Goal: Communication & Community: Answer question/provide support

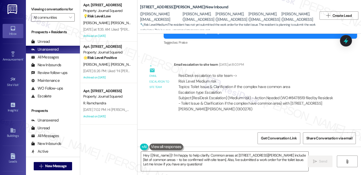
scroll to position [4669, 0]
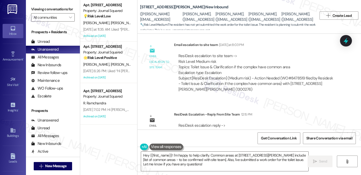
click at [227, 123] on div "ResiDesk escalation reply -> I confirm that I see the service request so our ma…" at bounding box center [256, 134] width 155 height 22
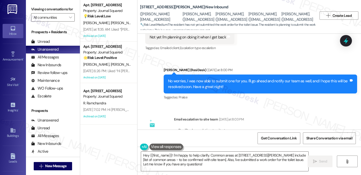
scroll to position [4591, 0]
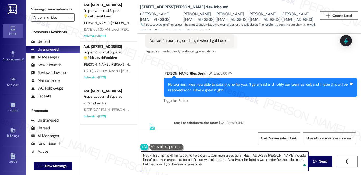
drag, startPoint x: 193, startPoint y: 164, endPoint x: 141, endPoint y: 156, distance: 52.2
click at [141, 156] on textarea "Hey {{first_name}}! I'm happy to help clarify. Common areas at 2245 NW Harrison…" at bounding box center [224, 161] width 167 height 19
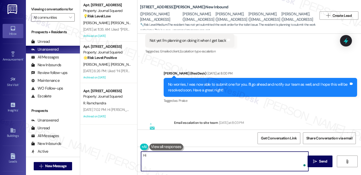
paste textarea "I confirm that I see the service request so our maintenance will address as qui…"
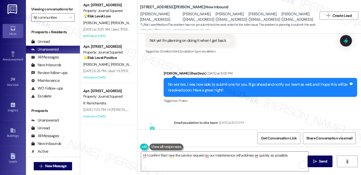
click at [280, 14] on div "Marciano Fontanarosa. (marcianofontanarosa@gmail.com)" at bounding box center [265, 17] width 32 height 22
copy div "Marciano"
click at [144, 155] on textarea "Hi I confirm that I see the service request so our maintenance will address as …" at bounding box center [224, 161] width 167 height 19
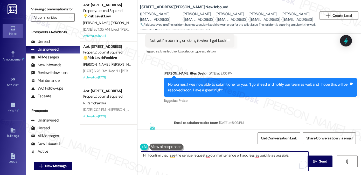
paste textarea "Marciano"
drag, startPoint x: 173, startPoint y: 156, endPoint x: 169, endPoint y: 156, distance: 4.2
click at [169, 156] on textarea "Hi Marciano! I confirm that I see the service request so our maintenance will a…" at bounding box center [224, 161] width 167 height 19
click at [188, 156] on textarea "Hi Marciano! I confirm that I see the service request so our maintenance will a…" at bounding box center [224, 161] width 167 height 19
click at [186, 161] on textarea "Hi Marciano! I confirm that I see the service request so our maintenance will a…" at bounding box center [224, 161] width 167 height 19
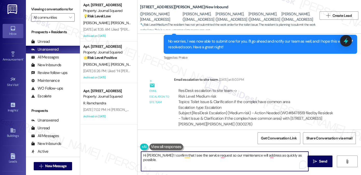
scroll to position [4669, 0]
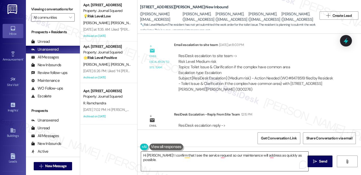
click at [195, 167] on textarea "Hi Marciano! I confirm that I see the service request so our maintenance will a…" at bounding box center [224, 161] width 167 height 19
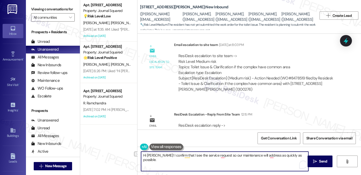
drag, startPoint x: 160, startPoint y: 155, endPoint x: 218, endPoint y: 153, distance: 57.7
click at [218, 153] on textarea "Hi Marciano! I confirm that I see the service request so our maintenance will a…" at bounding box center [224, 161] width 167 height 19
click at [213, 158] on textarea "Hi Marciano! I confirm that I see the service request so our maintenance will a…" at bounding box center [224, 161] width 167 height 19
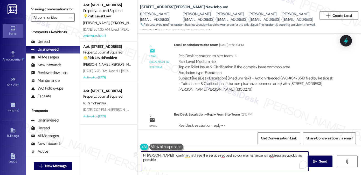
click at [211, 157] on textarea "Hi Marciano! I confirm that I see the service request so our maintenance will a…" at bounding box center [224, 161] width 167 height 19
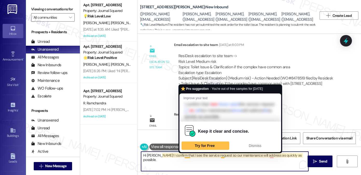
click at [179, 157] on textarea "Hi Marciano! I confirm that I see the service request so our maintenance will a…" at bounding box center [224, 161] width 167 height 19
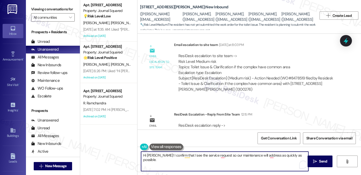
click at [179, 157] on textarea "Hi Marciano! I confirm that I see the service request so our maintenance will a…" at bounding box center [224, 161] width 167 height 19
click at [167, 160] on textarea "Hi Marciano! I confirm that I see the service request so our maintenance will a…" at bounding box center [224, 161] width 167 height 19
drag, startPoint x: 173, startPoint y: 154, endPoint x: 161, endPoint y: 156, distance: 12.5
click at [161, 156] on textarea "Hi Marciano! I confirm that I see the service request so our maintenance will a…" at bounding box center [224, 161] width 167 height 19
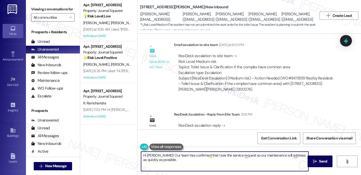
click at [206, 157] on textarea "Hi Marciano! Our team has confirmed that I see the service request so our maint…" at bounding box center [224, 161] width 167 height 19
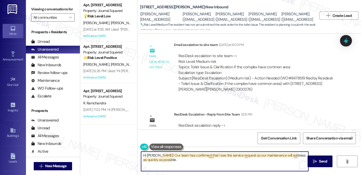
click at [208, 156] on textarea "Hi Marciano! Our team has confirmed that I see the service request so our maint…" at bounding box center [224, 161] width 167 height 19
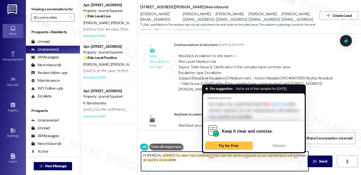
click at [208, 156] on textarea "Hi Marciano! Our team has confirmed that I see the service request so our maint…" at bounding box center [224, 161] width 167 height 19
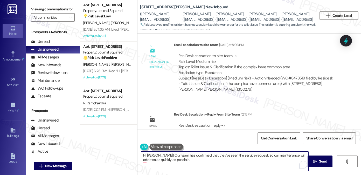
click at [304, 155] on textarea "Hi Marciano! Our team has confirmed that they've seen the service request, so o…" at bounding box center [224, 161] width 167 height 19
click at [220, 160] on textarea "Hi Marciano! Our team has confirmed that they've seen the service request, so o…" at bounding box center [224, 161] width 167 height 19
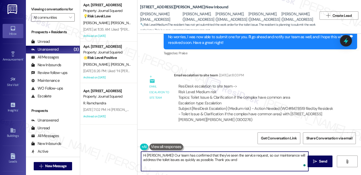
scroll to position [4591, 0]
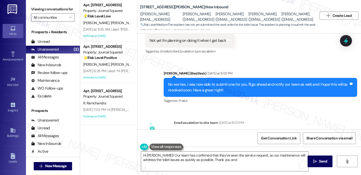
click at [197, 78] on div "No worries, I was now able to submit one for you. I'll go ahead and notify our …" at bounding box center [261, 87] width 194 height 19
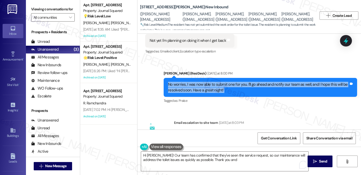
click at [197, 78] on div "No worries, I was now able to submit one for you. I'll go ahead and notify our …" at bounding box center [261, 87] width 194 height 19
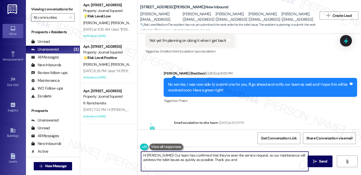
click at [227, 161] on textarea "Hi Marciano! Our team has confirmed that they've seen the service request, so o…" at bounding box center [224, 161] width 167 height 19
drag, startPoint x: 233, startPoint y: 162, endPoint x: 200, endPoint y: 160, distance: 33.3
click at [200, 160] on textarea "Hi Marciano! Our team has confirmed that they've seen the service request, so o…" at bounding box center [224, 161] width 167 height 19
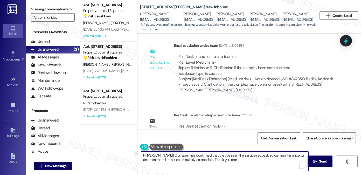
scroll to position [4669, 0]
drag, startPoint x: 165, startPoint y: 160, endPoint x: 227, endPoint y: 159, distance: 61.8
click at [227, 159] on textarea "Hi Marciano! Our team has confirmed that they've seen the service request, so o…" at bounding box center [224, 161] width 167 height 19
drag, startPoint x: 229, startPoint y: 159, endPoint x: 214, endPoint y: 161, distance: 15.0
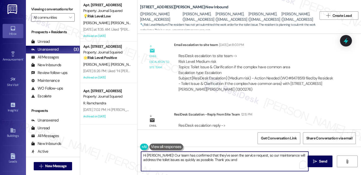
click at [214, 161] on textarea "Hi Marciano! Our team has confirmed that they've seen the service request, so o…" at bounding box center [224, 161] width 167 height 19
click at [242, 157] on textarea "Hi Marciano! Our team has confirmed that they've seen the service request, so o…" at bounding box center [224, 161] width 167 height 19
drag, startPoint x: 232, startPoint y: 161, endPoint x: 199, endPoint y: 160, distance: 33.2
click at [199, 160] on textarea "Hi Marciano! Our team has confirmed that they've seen the service request, so o…" at bounding box center [224, 161] width 167 height 19
type textarea "Hi Marciano! Our team has confirmed that they've seen the service request, so o…"
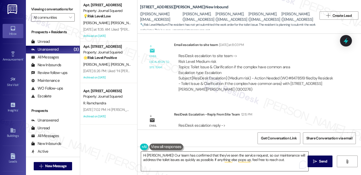
click at [278, 159] on textarea "Hi Marciano! Our team has confirmed that they've seen the service request, so o…" at bounding box center [224, 161] width 167 height 19
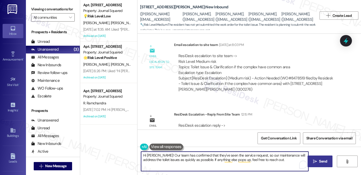
click at [318, 160] on span "Send" at bounding box center [323, 161] width 10 height 5
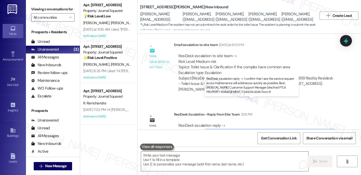
click at [243, 123] on div "ResiDesk escalation reply -> I confirm that I see the service request so our ma…" at bounding box center [256, 134] width 155 height 22
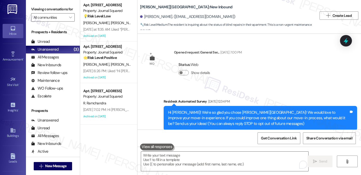
scroll to position [1688, 0]
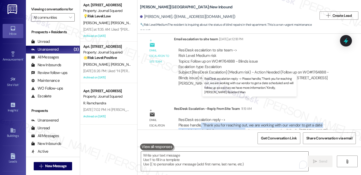
drag, startPoint x: 235, startPoint y: 110, endPoint x: 251, endPoint y: 112, distance: 15.4
click at [251, 117] on div "ResiDesk escalation reply -> Please handle, "Thank you for reaching out, we are…" at bounding box center [253, 128] width 149 height 22
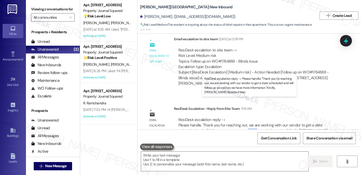
click at [251, 117] on div "ResiDesk escalation reply -> Please handle, "Thank you for reaching out, we are…" at bounding box center [253, 128] width 149 height 22
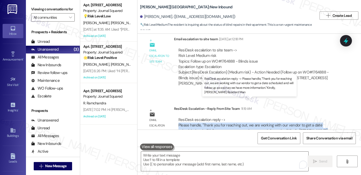
click at [251, 117] on div "ResiDesk escalation reply -> Please handle, "Thank you for reaching out, we are…" at bounding box center [253, 128] width 149 height 22
click at [228, 117] on div "ResiDesk escalation reply -> Please handle, "Thank you for reaching out, we are…" at bounding box center [253, 128] width 149 height 22
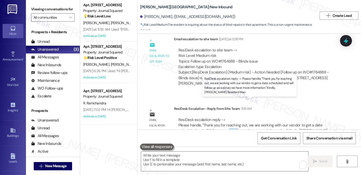
click at [228, 117] on div "ResiDesk escalation reply -> Please handle, "Thank you for reaching out, we are…" at bounding box center [253, 128] width 149 height 22
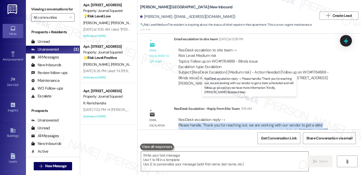
click at [228, 117] on div "ResiDesk escalation reply -> Please handle, "Thank you for reaching out, we are…" at bounding box center [253, 128] width 149 height 22
